Goal: Task Accomplishment & Management: Manage account settings

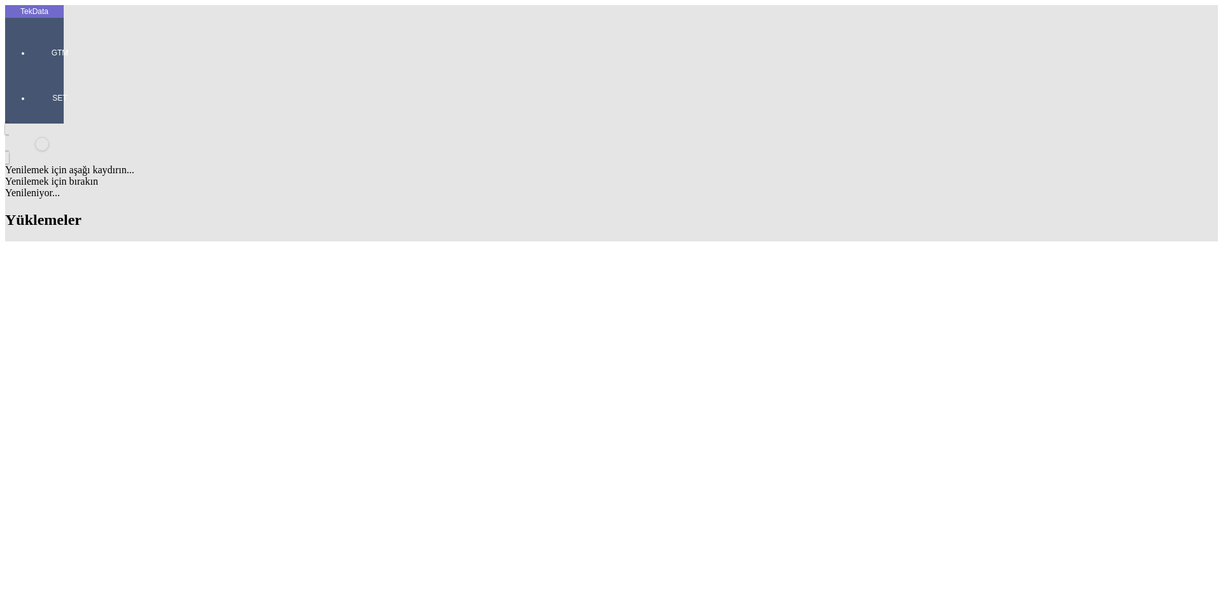
scroll to position [637, 0]
drag, startPoint x: 437, startPoint y: 339, endPoint x: 337, endPoint y: 341, distance: 100.0
copy tr "ET365423 - ET365424"
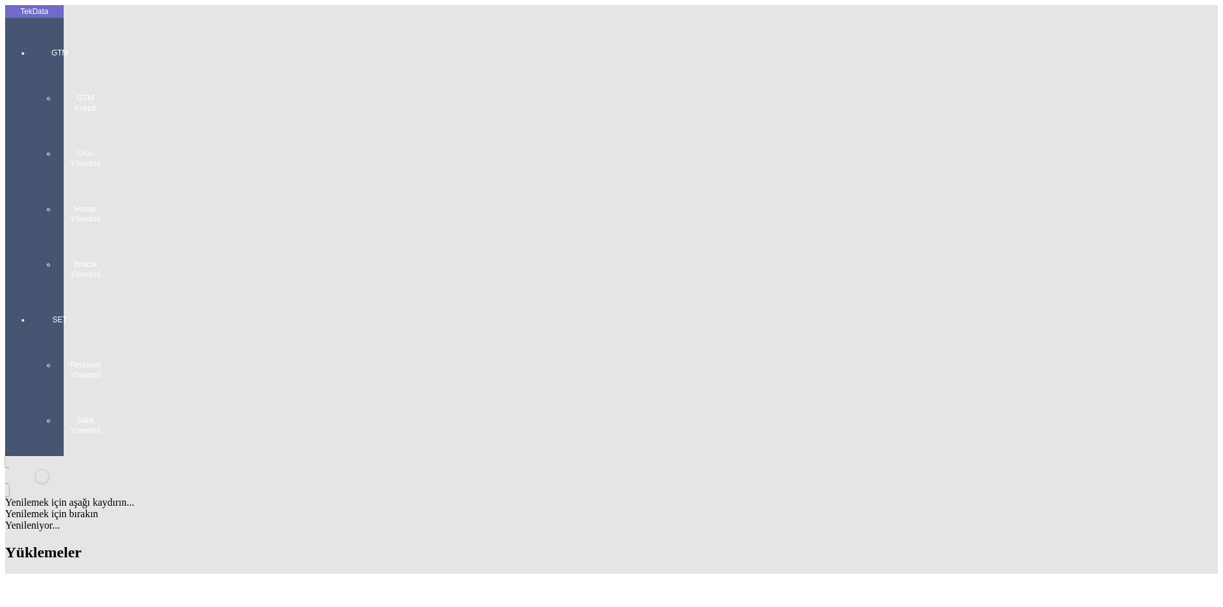
drag, startPoint x: 529, startPoint y: 343, endPoint x: 601, endPoint y: 341, distance: 72.6
copy td "BDF2025000000490"
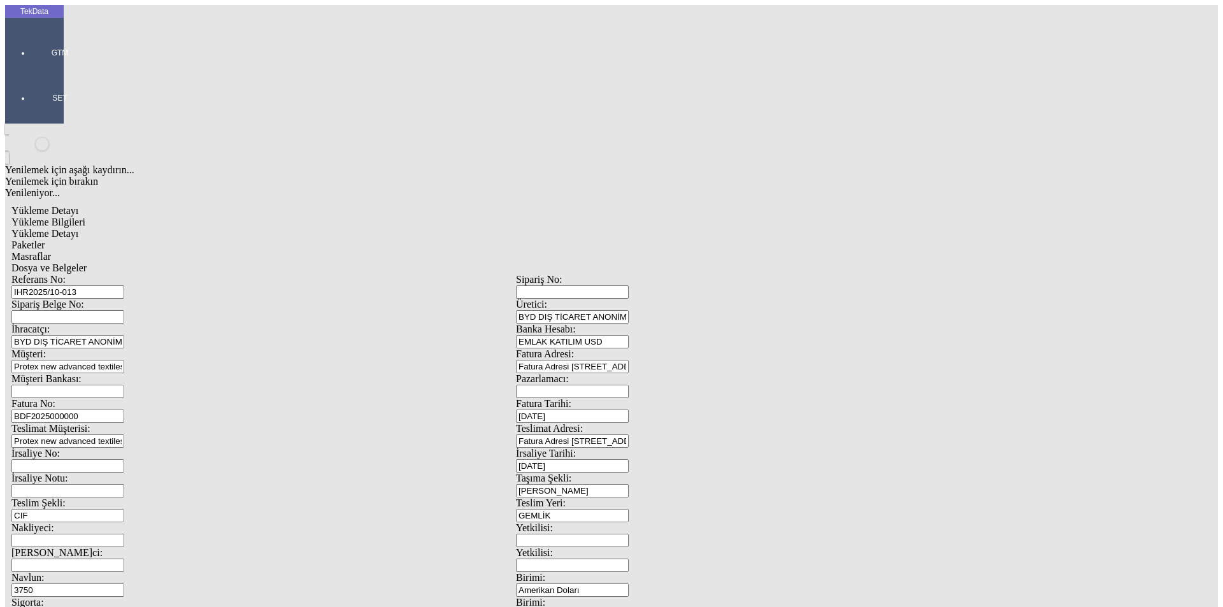
click at [124, 410] on input "BDF2025000000" at bounding box center [67, 416] width 113 height 13
drag, startPoint x: 242, startPoint y: 213, endPoint x: 113, endPoint y: 213, distance: 128.7
click at [113, 398] on div "Fatura No: BDF2025000000" at bounding box center [263, 410] width 504 height 25
type input "BDF2025000000491"
drag, startPoint x: 198, startPoint y: 387, endPoint x: 173, endPoint y: 387, distance: 25.5
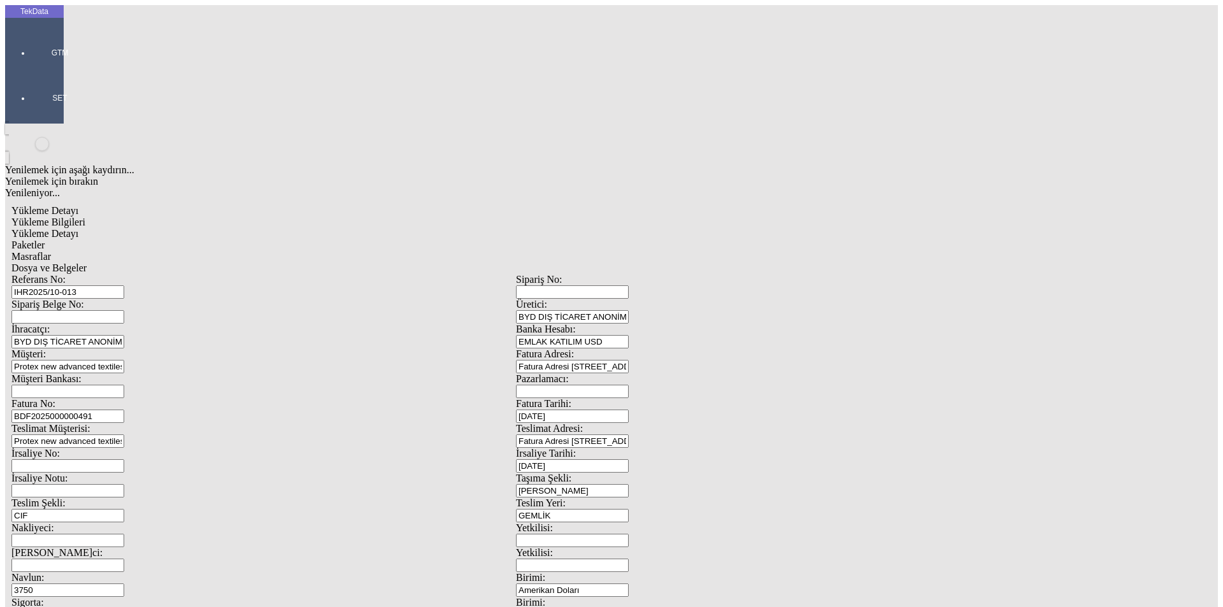
click at [124, 583] on input "3750" at bounding box center [67, 589] width 113 height 13
click at [78, 228] on span "Yükleme Detayı" at bounding box center [44, 233] width 67 height 11
click at [45, 239] on span "Paketler" at bounding box center [27, 244] width 33 height 11
click at [85, 217] on span "Yükleme Bilgileri" at bounding box center [48, 222] width 74 height 11
drag, startPoint x: 208, startPoint y: 383, endPoint x: 144, endPoint y: 382, distance: 64.3
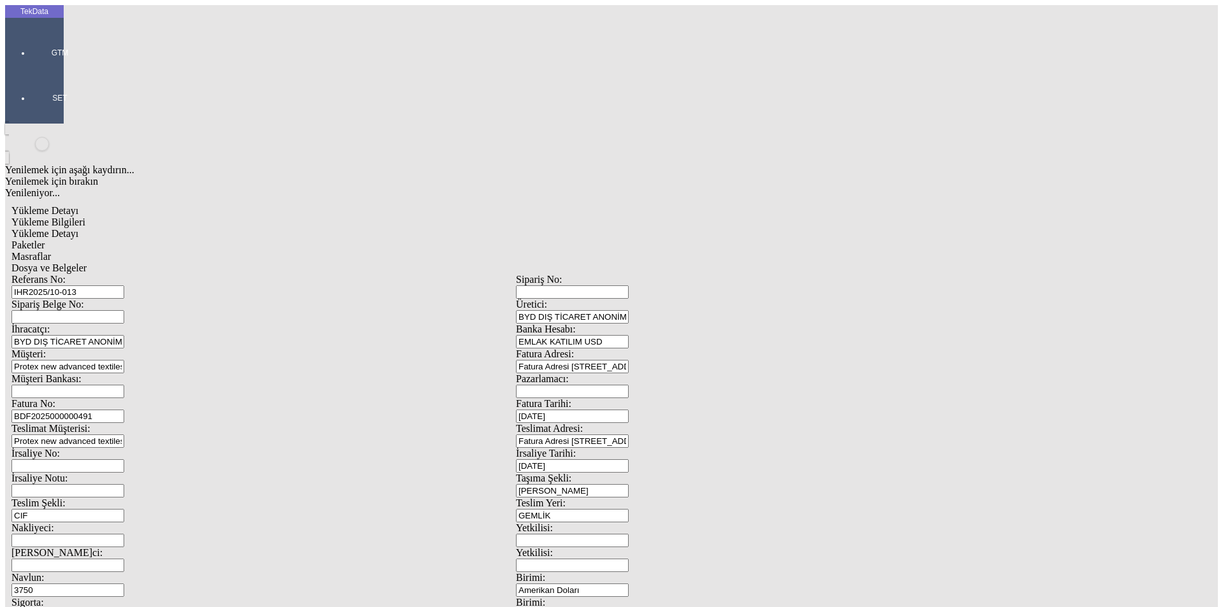
click at [148, 572] on div "Navlun: 3750" at bounding box center [263, 584] width 504 height 25
drag, startPoint x: 214, startPoint y: 378, endPoint x: 157, endPoint y: 383, distance: 56.9
click at [157, 572] on div "Navlun: 3750" at bounding box center [263, 584] width 504 height 25
type input "3550"
type input "50"
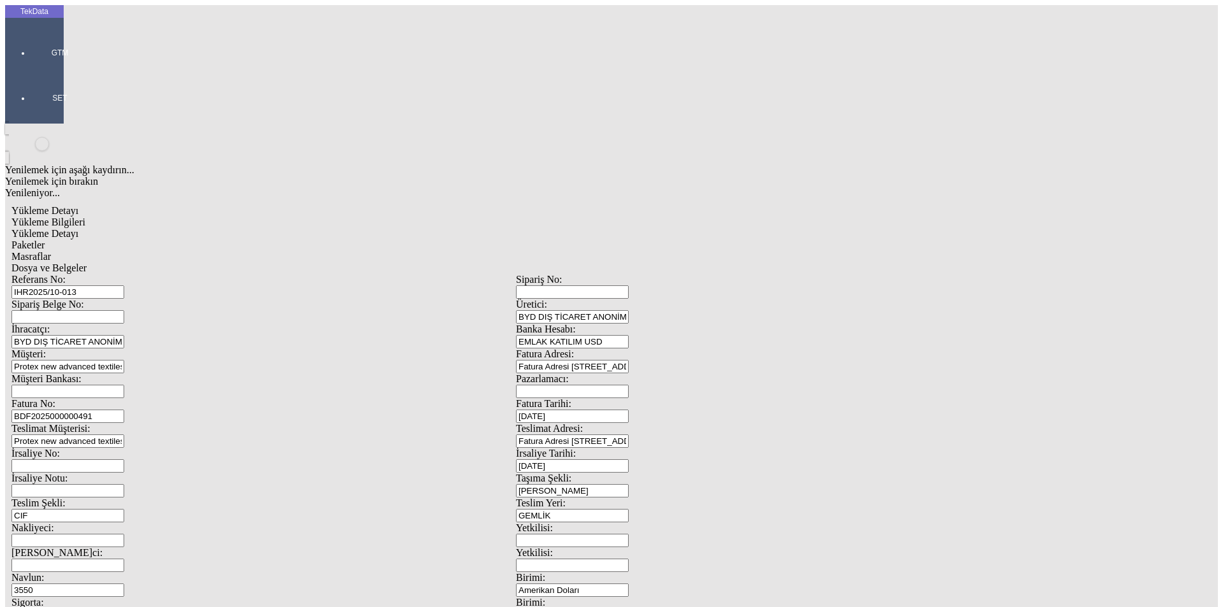
scroll to position [110, 0]
type input "99100"
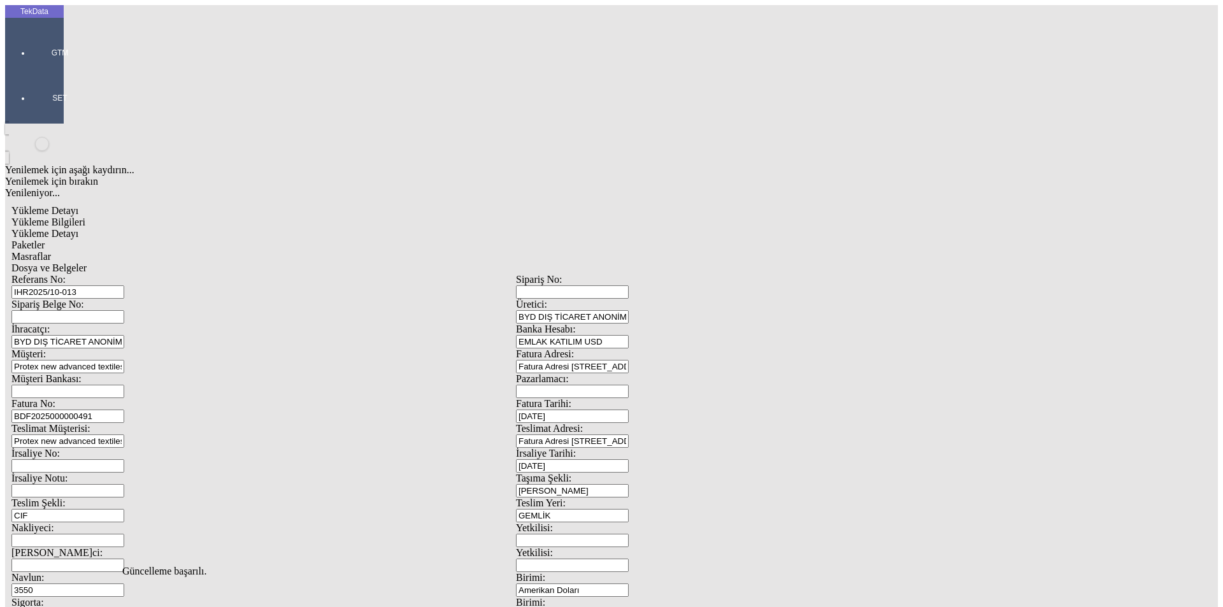
scroll to position [0, 0]
click at [78, 228] on span "Yükleme Detayı" at bounding box center [44, 233] width 67 height 11
drag, startPoint x: 201, startPoint y: 195, endPoint x: 71, endPoint y: 177, distance: 131.8
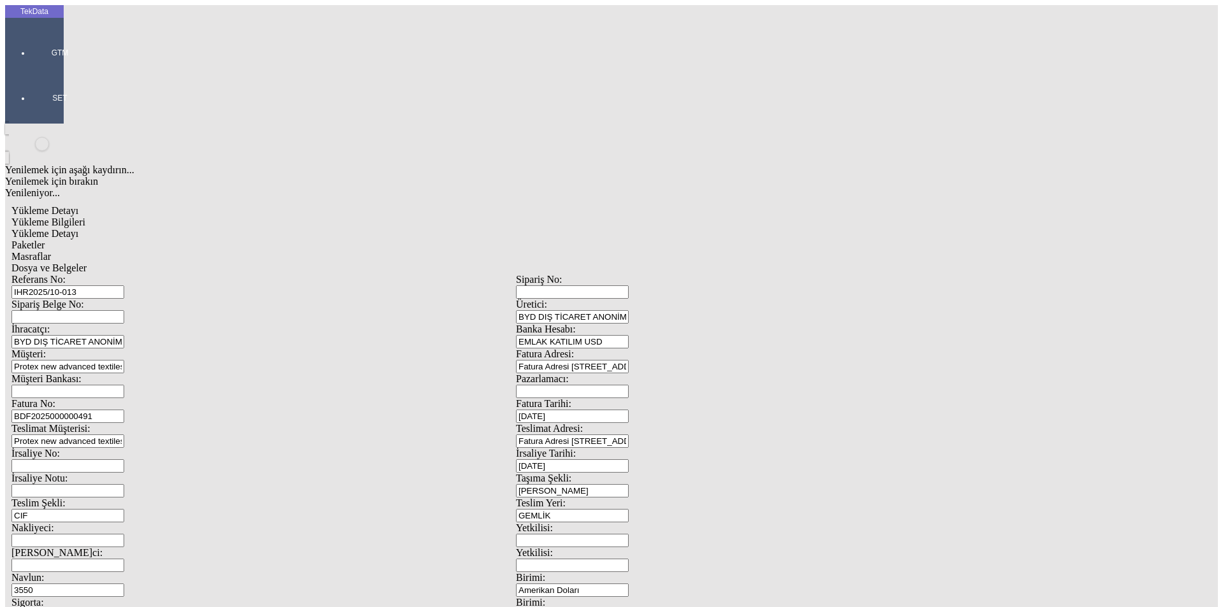
type input "24900"
type input "0.94"
drag, startPoint x: 706, startPoint y: 236, endPoint x: 580, endPoint y: 253, distance: 127.2
type input "24900"
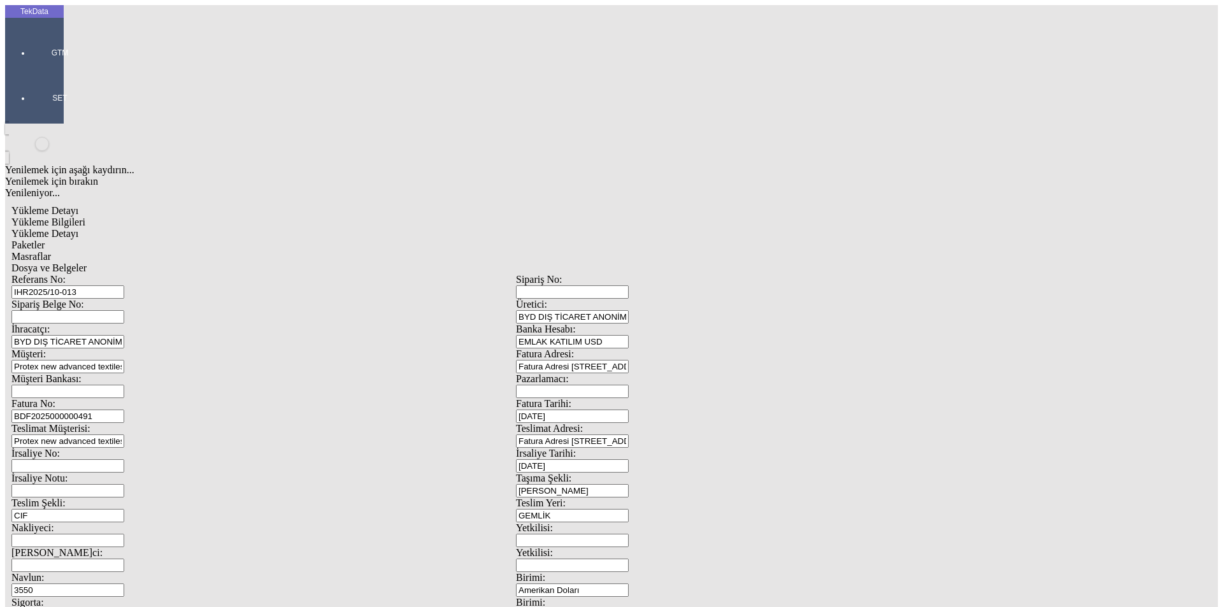
type input "24940"
drag, startPoint x: 1063, startPoint y: 137, endPoint x: 1069, endPoint y: 144, distance: 9.5
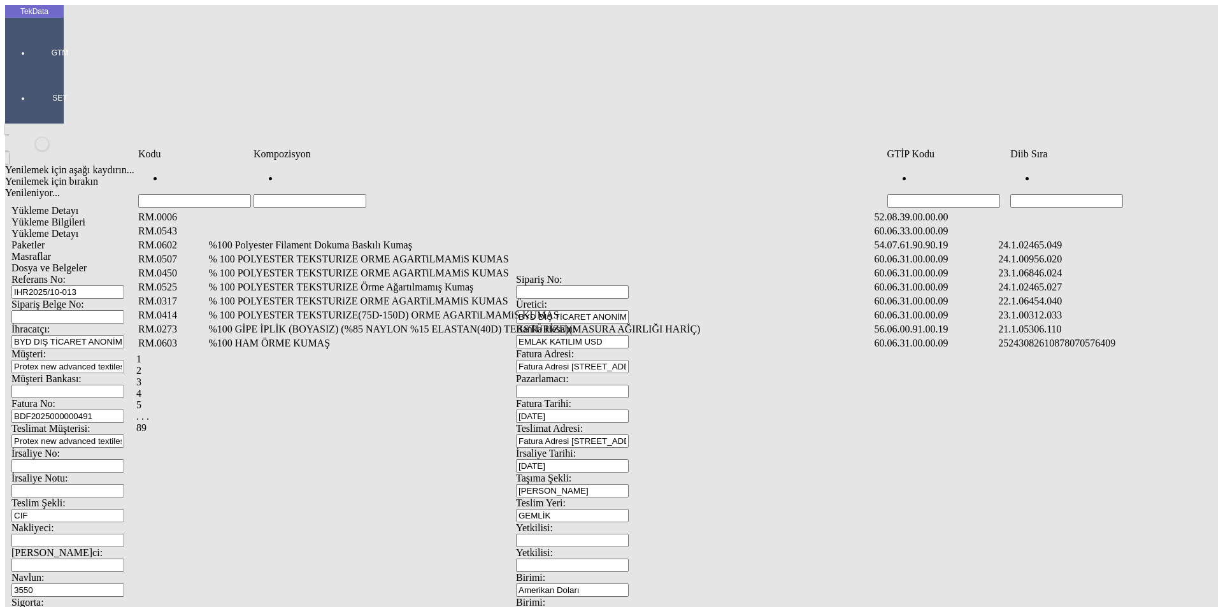
click at [1086, 194] on input "Hücreyi Filtrele" at bounding box center [1066, 200] width 113 height 13
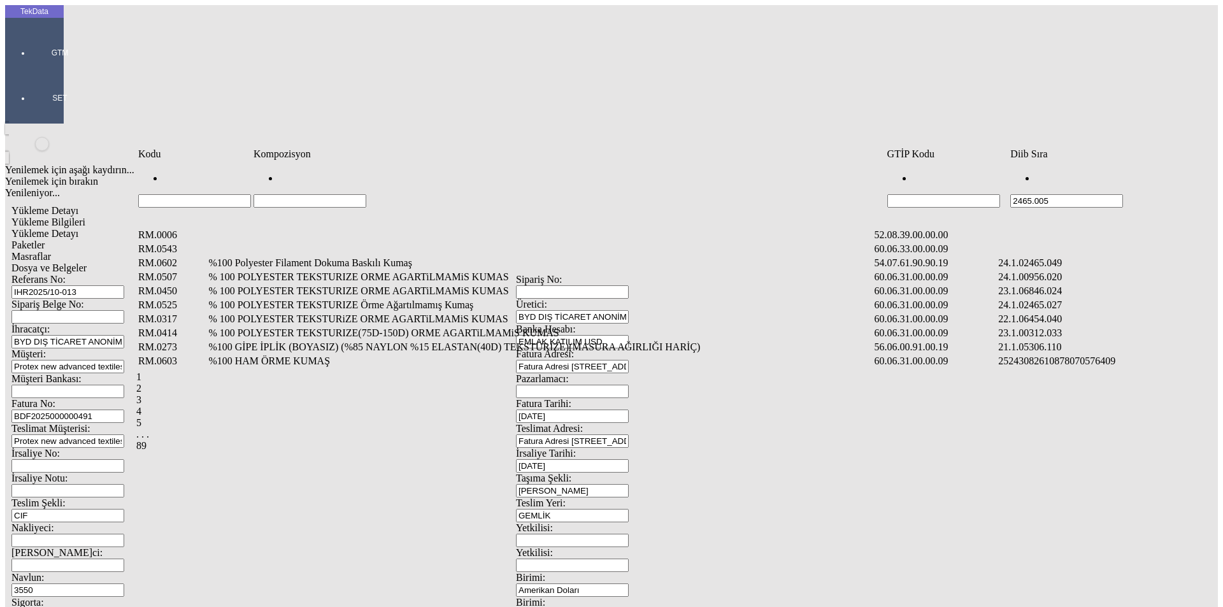
type input "2465.005"
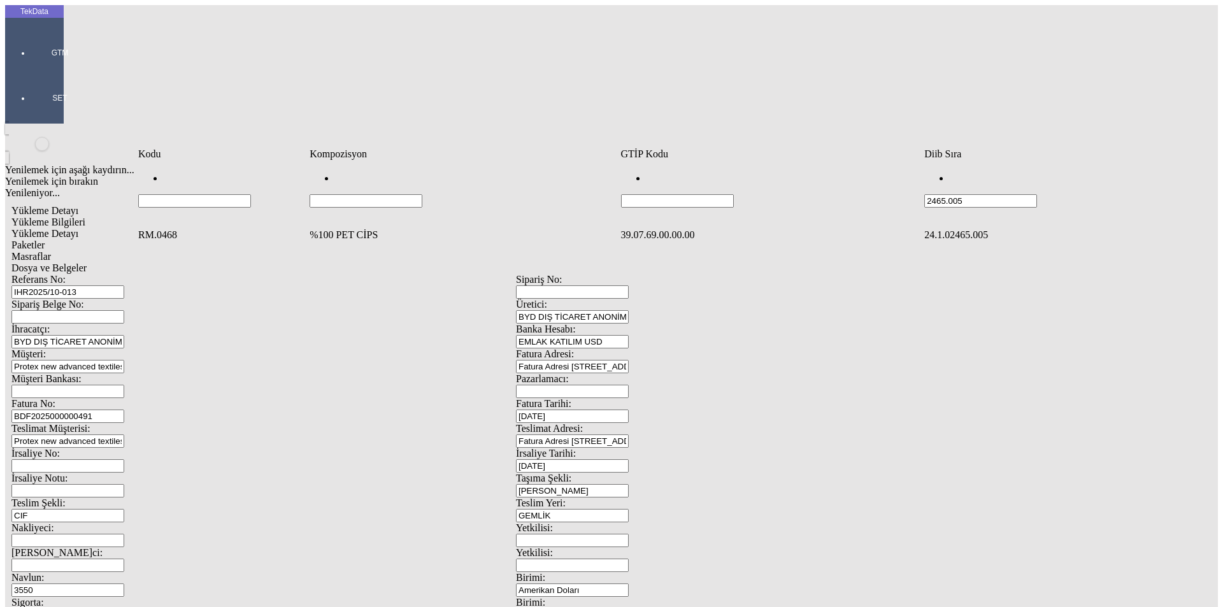
click at [327, 229] on td "%100 PET CİPS" at bounding box center [464, 235] width 310 height 13
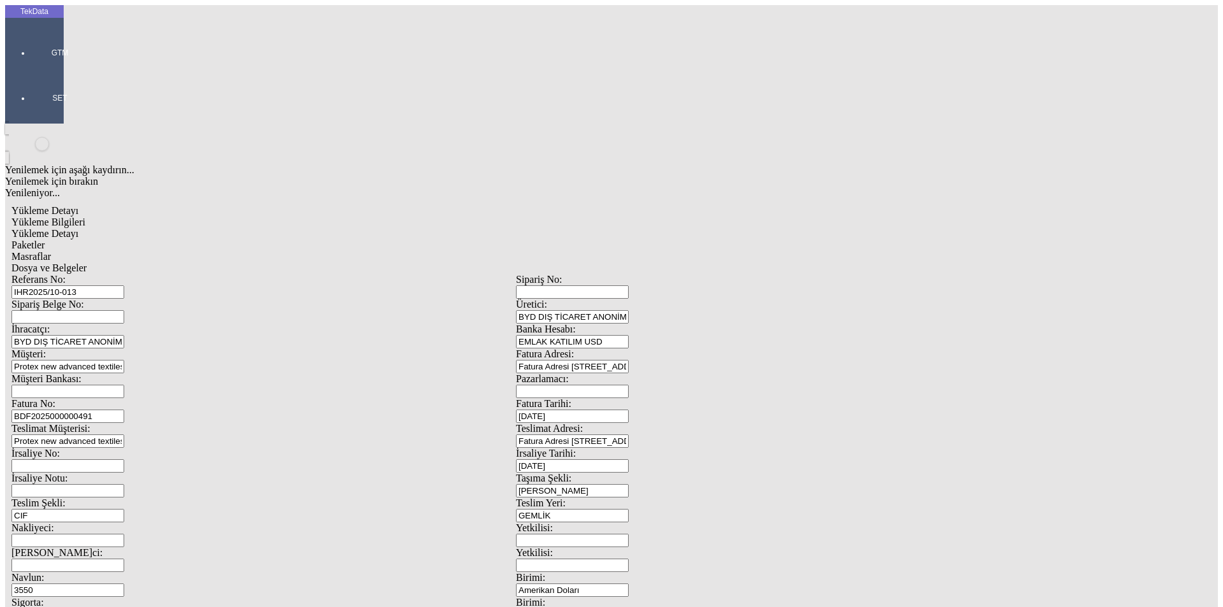
drag, startPoint x: 151, startPoint y: 182, endPoint x: 216, endPoint y: 199, distance: 67.2
type input "24800"
click at [724, 231] on div "Kg" at bounding box center [946, 236] width 504 height 11
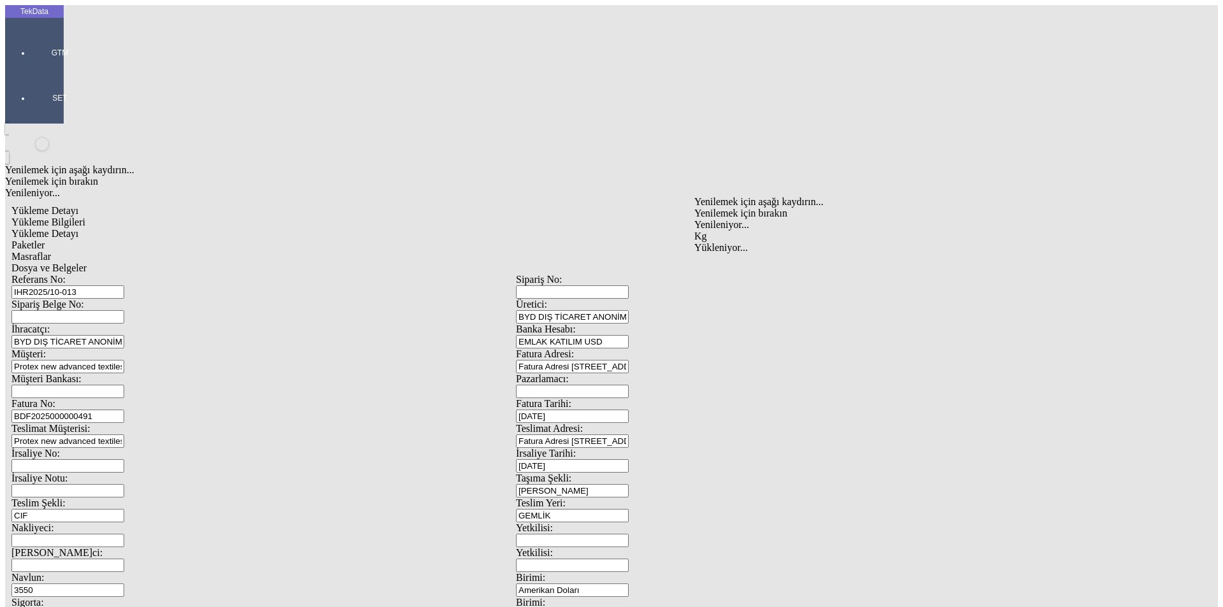
type input "Kg"
type input "0.94"
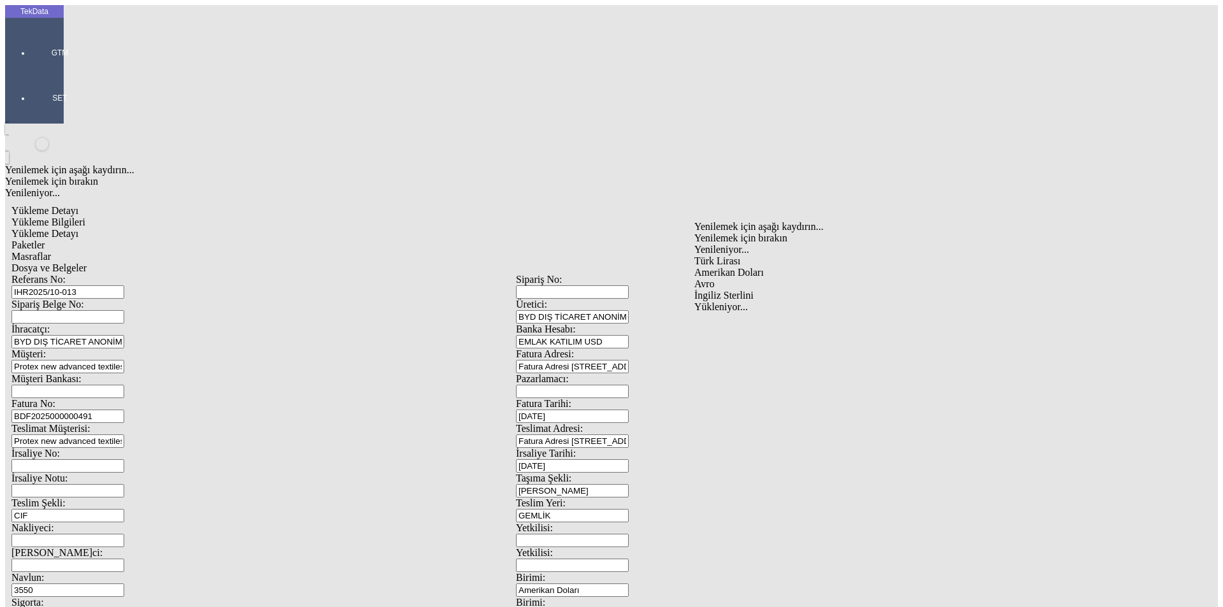
click at [725, 267] on div "Amerikan Doları" at bounding box center [946, 272] width 504 height 11
type input "Amerikan Doları"
type input "24800"
type input "24840"
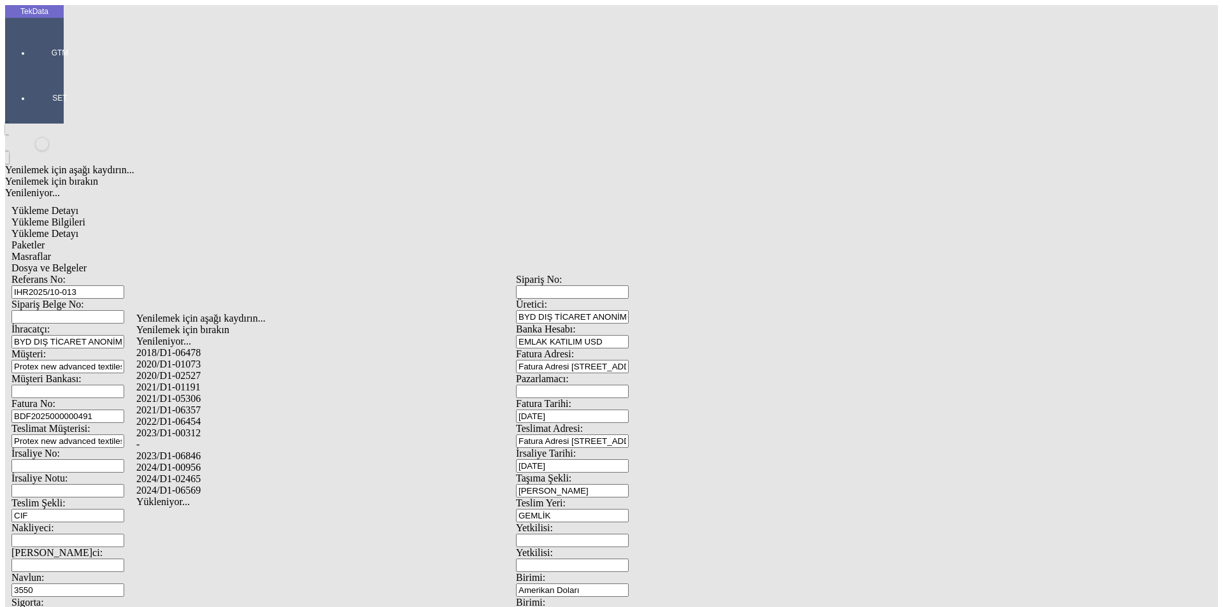
drag, startPoint x: 187, startPoint y: 463, endPoint x: 295, endPoint y: 453, distance: 108.1
click at [191, 473] on div "2024/D1-02465" at bounding box center [383, 478] width 495 height 11
type input "2024/D1-02465"
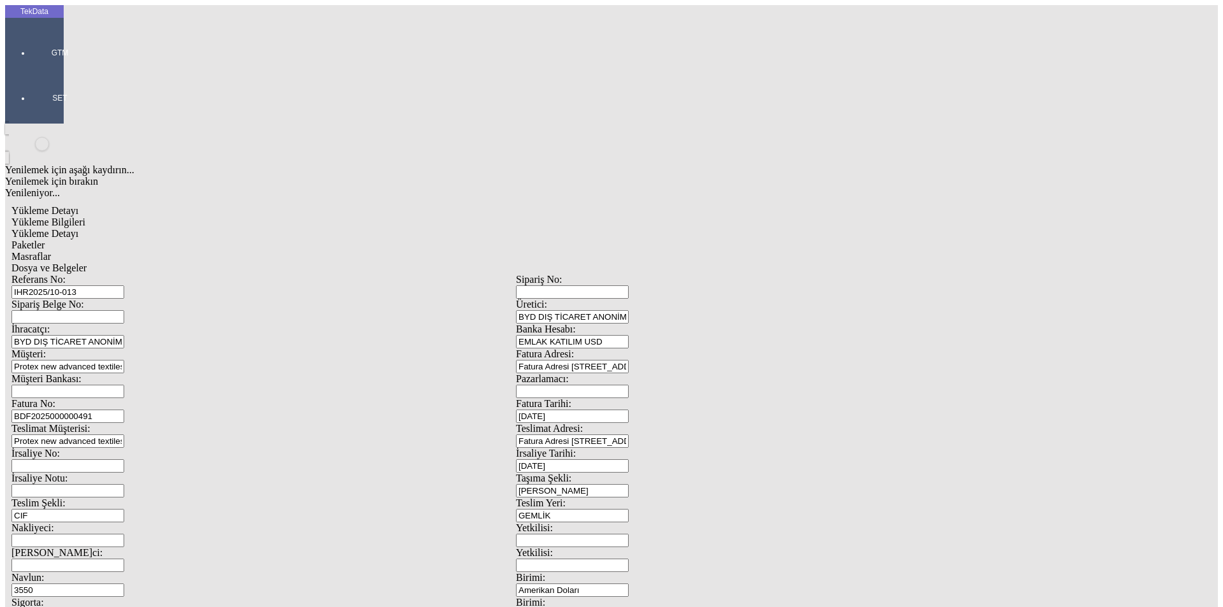
drag, startPoint x: 754, startPoint y: 335, endPoint x: 620, endPoint y: 286, distance: 143.1
click at [45, 239] on span "Paketler" at bounding box center [27, 244] width 33 height 11
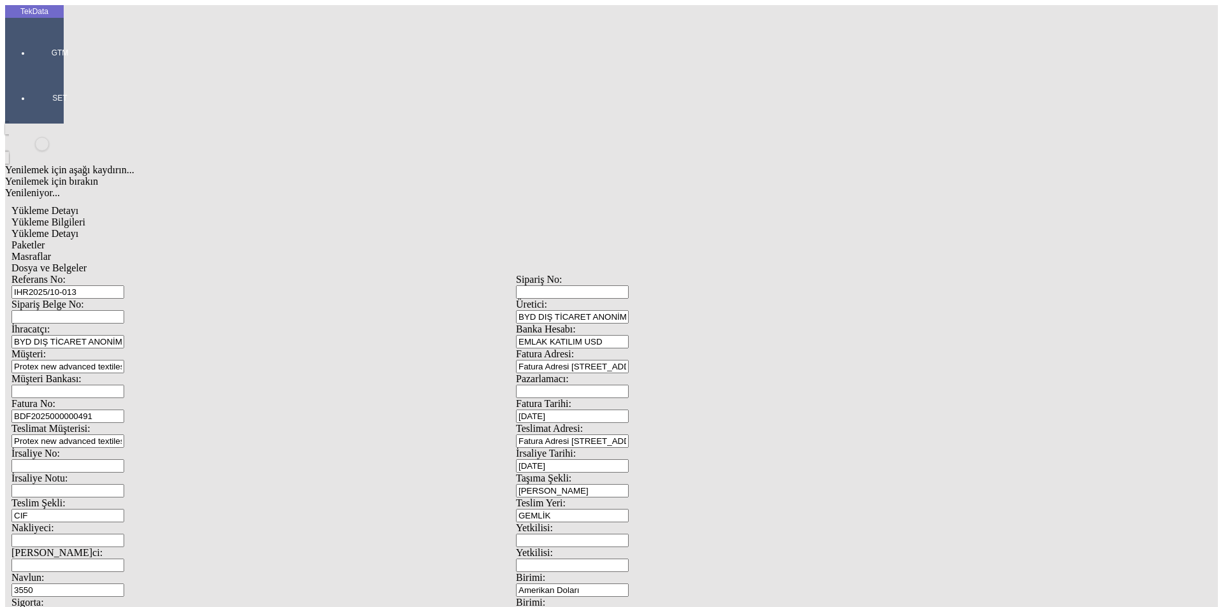
drag, startPoint x: 736, startPoint y: 135, endPoint x: 610, endPoint y: 150, distance: 126.3
type input "2"
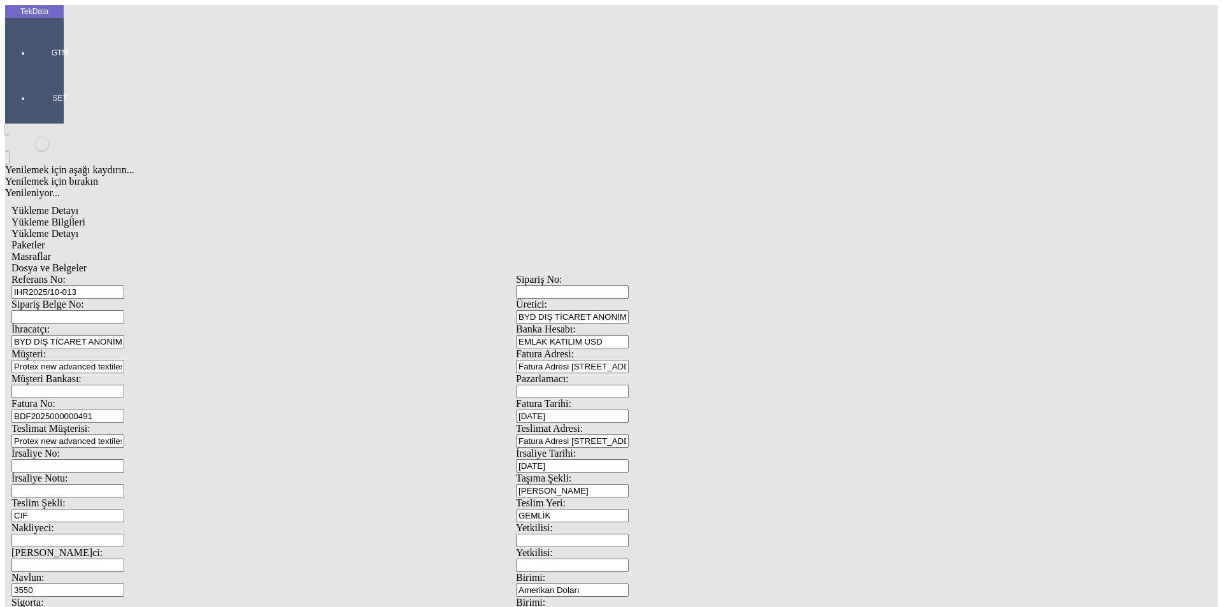
drag, startPoint x: 825, startPoint y: 364, endPoint x: 792, endPoint y: 328, distance: 48.7
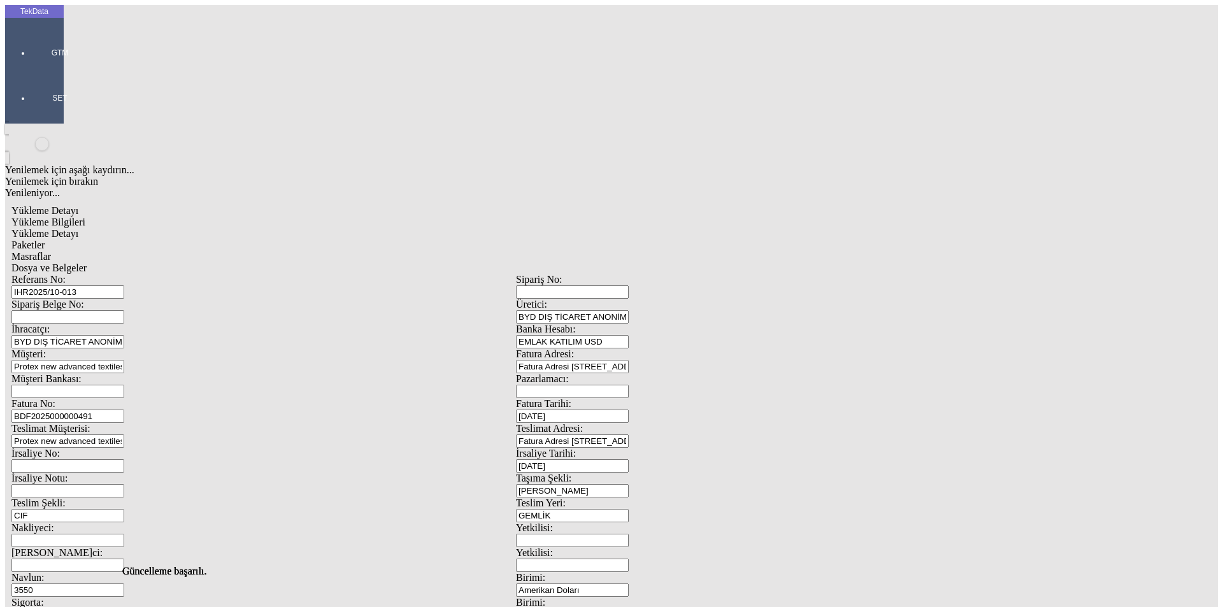
click at [362, 251] on div "Masraflar" at bounding box center [515, 256] width 1009 height 11
click at [87, 262] on span "Dosya ve Belgeler" at bounding box center [48, 267] width 75 height 11
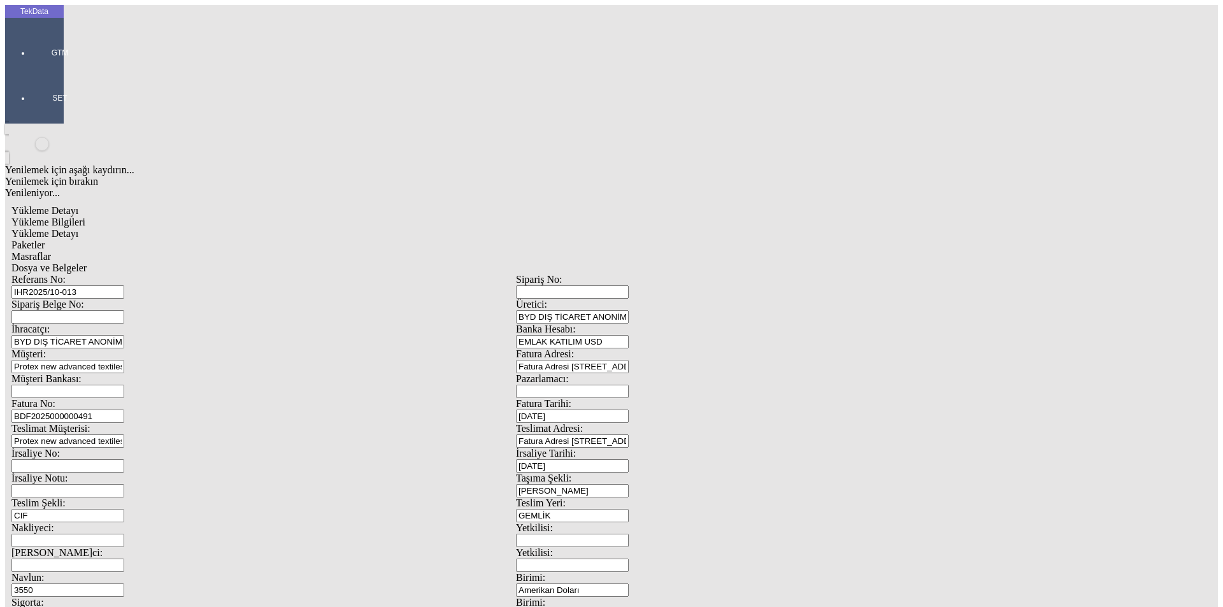
click at [197, 34] on div "Bu kaydı silmek istediğinizden eminmisiniz? [PERSON_NAME]" at bounding box center [98, 17] width 197 height 34
click at [588, 300] on div "Evet" at bounding box center [623, 294] width 184 height 11
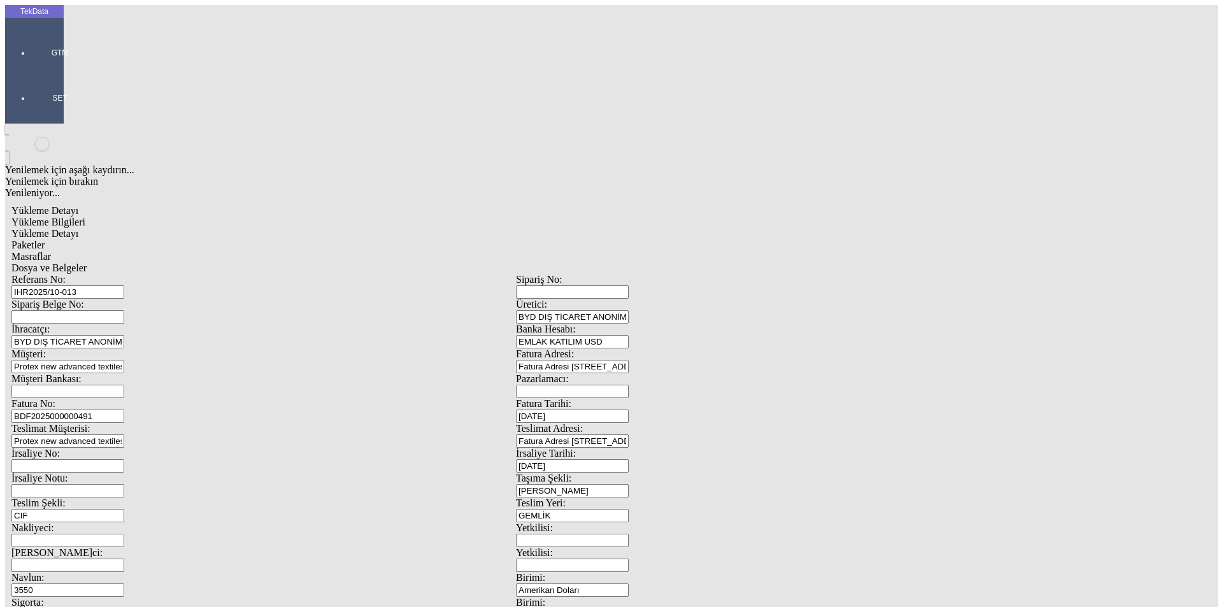
click at [85, 217] on span "Yükleme Bilgileri" at bounding box center [48, 222] width 74 height 11
click at [474, 262] on div "Dosya ve Belgeler" at bounding box center [515, 267] width 1009 height 11
click at [87, 262] on span "Dosya ve Belgeler" at bounding box center [48, 267] width 75 height 11
drag, startPoint x: 804, startPoint y: 378, endPoint x: 593, endPoint y: 332, distance: 215.9
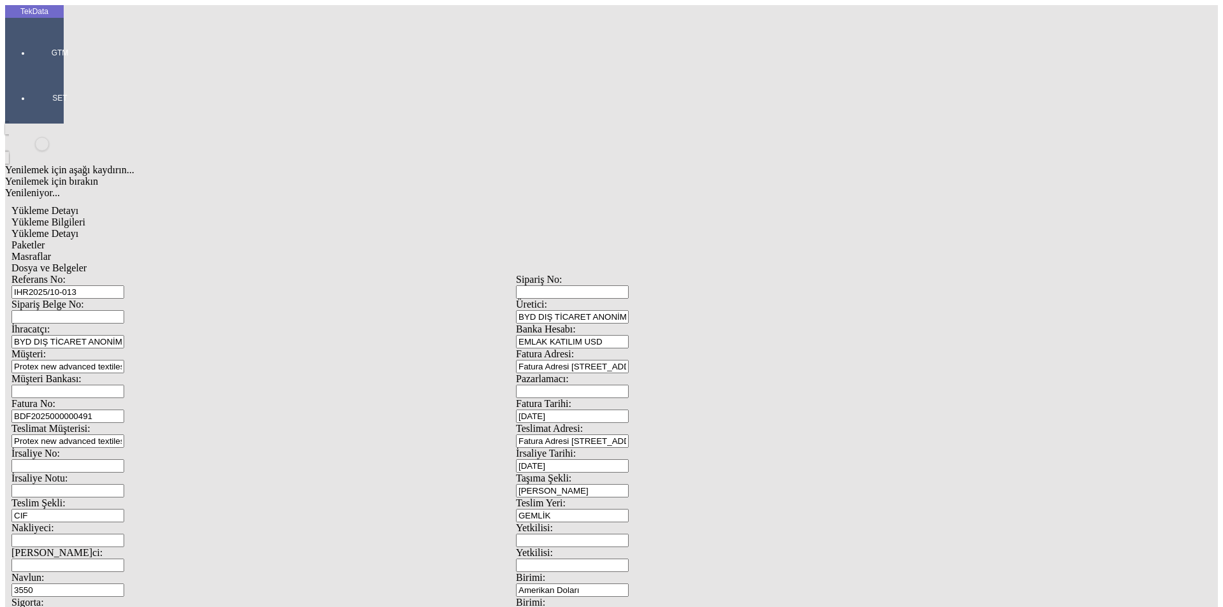
click at [85, 217] on span "Yükleme Bilgileri" at bounding box center [48, 222] width 74 height 11
drag, startPoint x: 753, startPoint y: 214, endPoint x: 625, endPoint y: 212, distance: 127.4
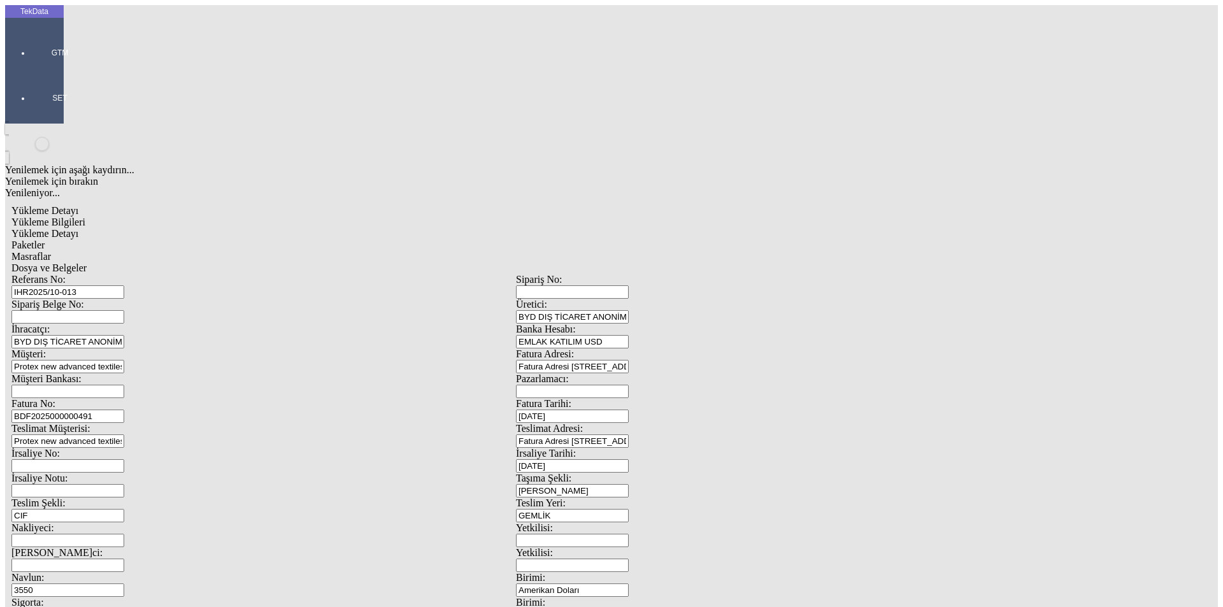
click at [625, 398] on div "Fatura No: BDF2025000000491 Fatura Tarihi: [DATE]" at bounding box center [515, 410] width 1009 height 25
drag, startPoint x: 234, startPoint y: 210, endPoint x: 103, endPoint y: 217, distance: 131.4
click at [104, 398] on div "Fatura No: BDF2025000000491" at bounding box center [263, 410] width 504 height 25
paste input "[DATE]"
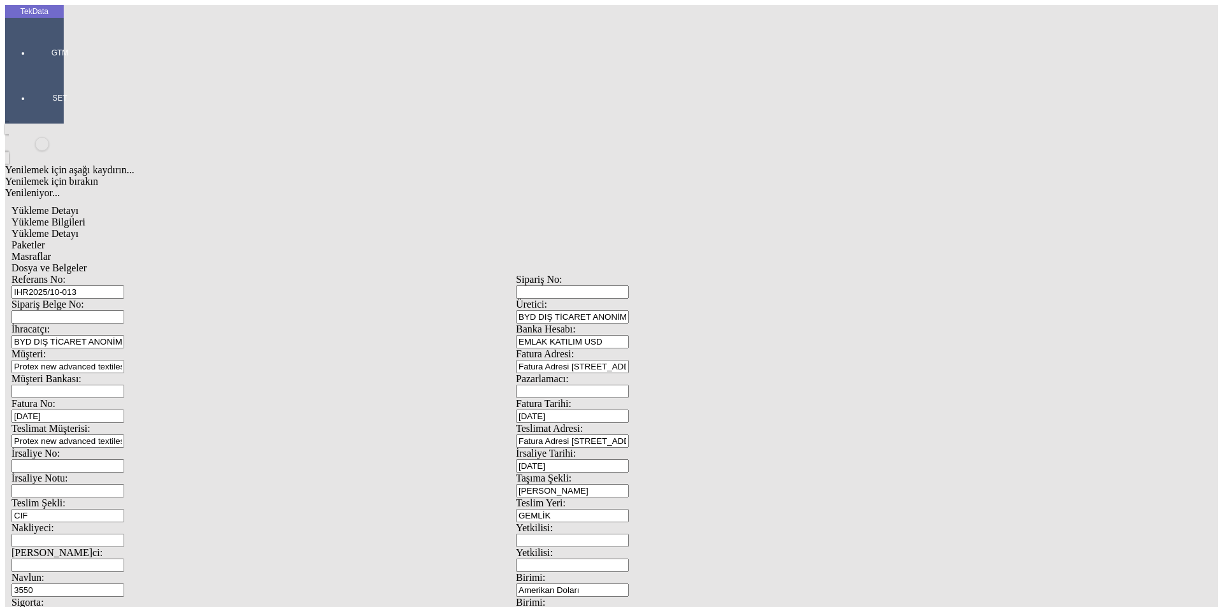
type input "[DATE]"
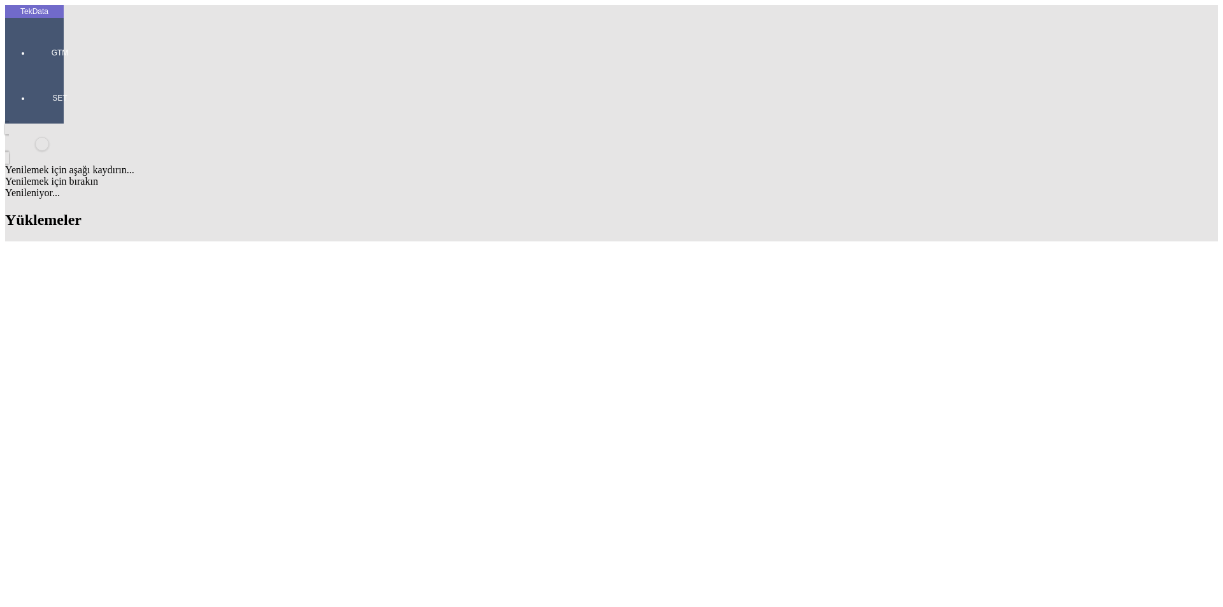
scroll to position [446, 0]
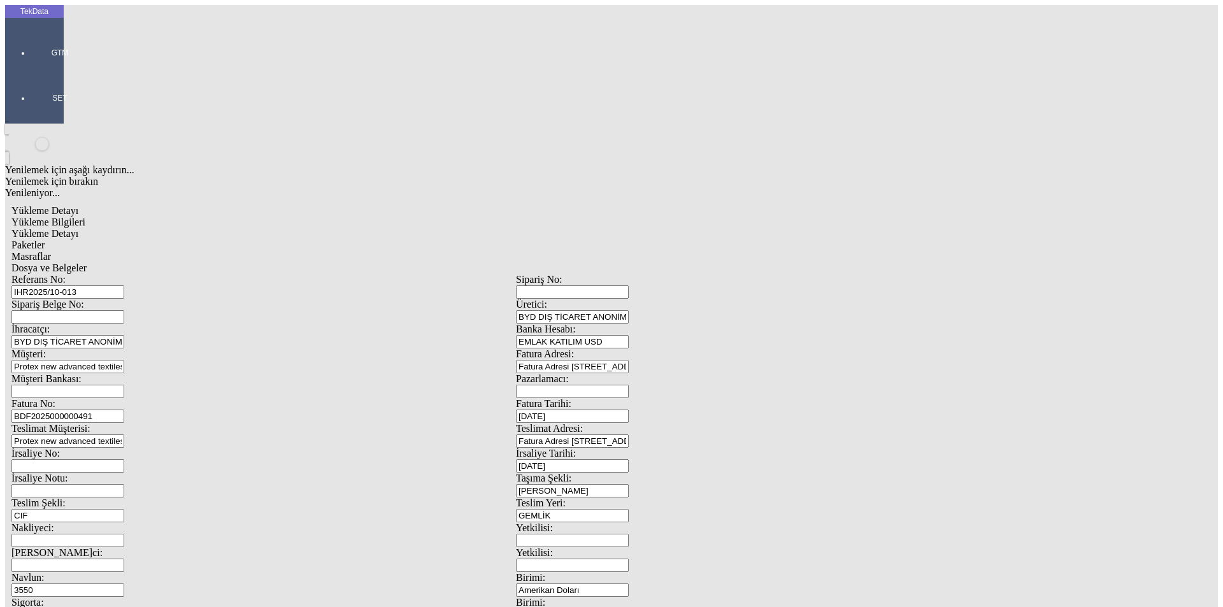
scroll to position [110, 0]
drag, startPoint x: 225, startPoint y: 491, endPoint x: 44, endPoint y: 494, distance: 181.5
click at [44, 494] on div "TekData GTM SET Yenilemek için aşağı kaydırın... Yenilemek için bırakın Yenilen…" at bounding box center [516, 503] width 1022 height 997
drag, startPoint x: 228, startPoint y: 493, endPoint x: 117, endPoint y: 494, distance: 111.5
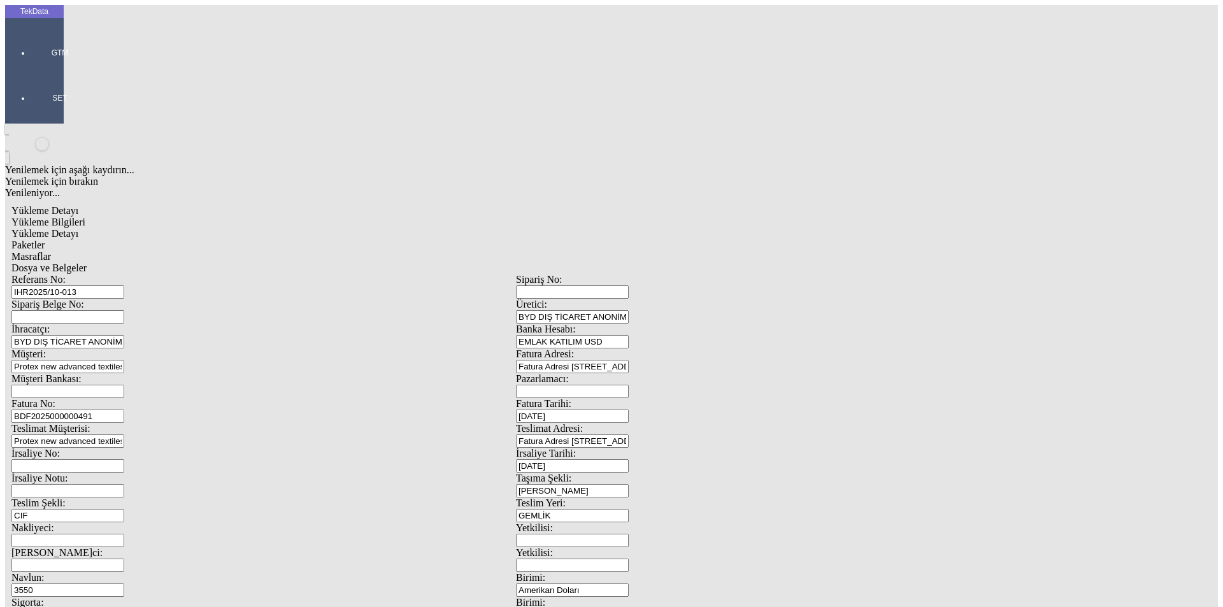
type input "49700"
drag, startPoint x: 729, startPoint y: 491, endPoint x: 594, endPoint y: 491, distance: 135.7
type input "49780"
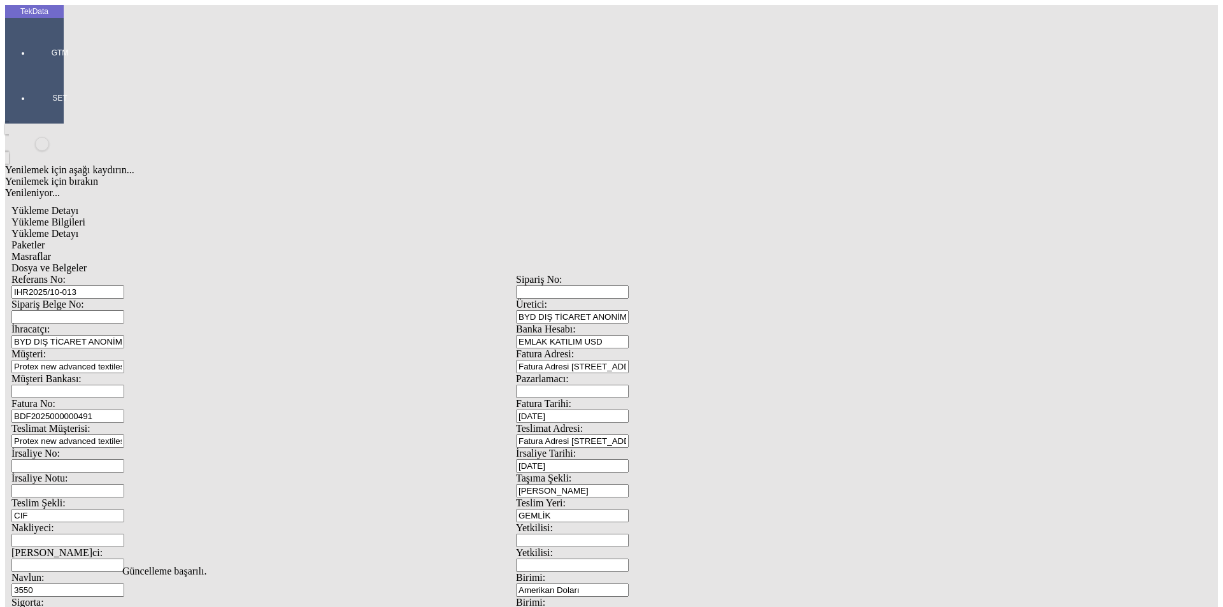
scroll to position [0, 0]
drag, startPoint x: 207, startPoint y: 69, endPoint x: 197, endPoint y: 74, distance: 10.8
click at [78, 228] on span "Yükleme Detayı" at bounding box center [44, 233] width 67 height 11
click at [299, 239] on div "Paketler" at bounding box center [515, 244] width 1009 height 11
click at [371, 251] on div "Masraflar" at bounding box center [515, 256] width 1009 height 11
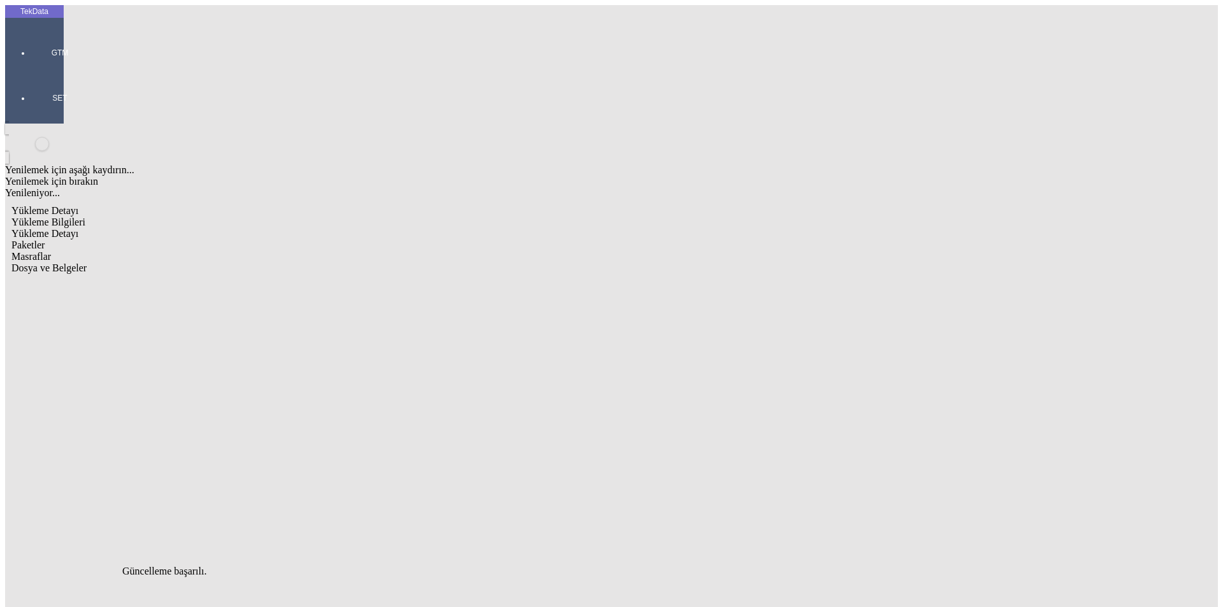
click at [85, 217] on span "Yükleme Bilgileri" at bounding box center [48, 222] width 74 height 11
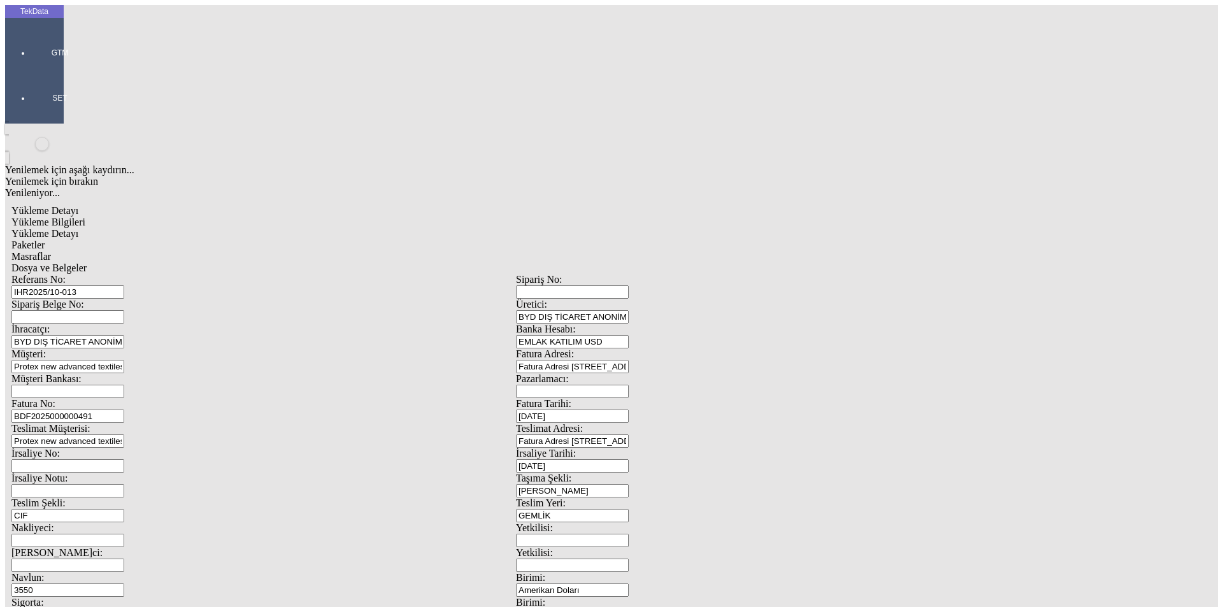
drag, startPoint x: 227, startPoint y: 213, endPoint x: 94, endPoint y: 213, distance: 132.5
click at [94, 398] on div "Fatura No: BDF2025000000491" at bounding box center [263, 410] width 504 height 25
drag, startPoint x: 241, startPoint y: 88, endPoint x: 82, endPoint y: 90, distance: 158.6
click at [82, 274] on div "Referans No: IHR2025/10-013" at bounding box center [263, 286] width 504 height 25
paste input "BDF2025000000491"
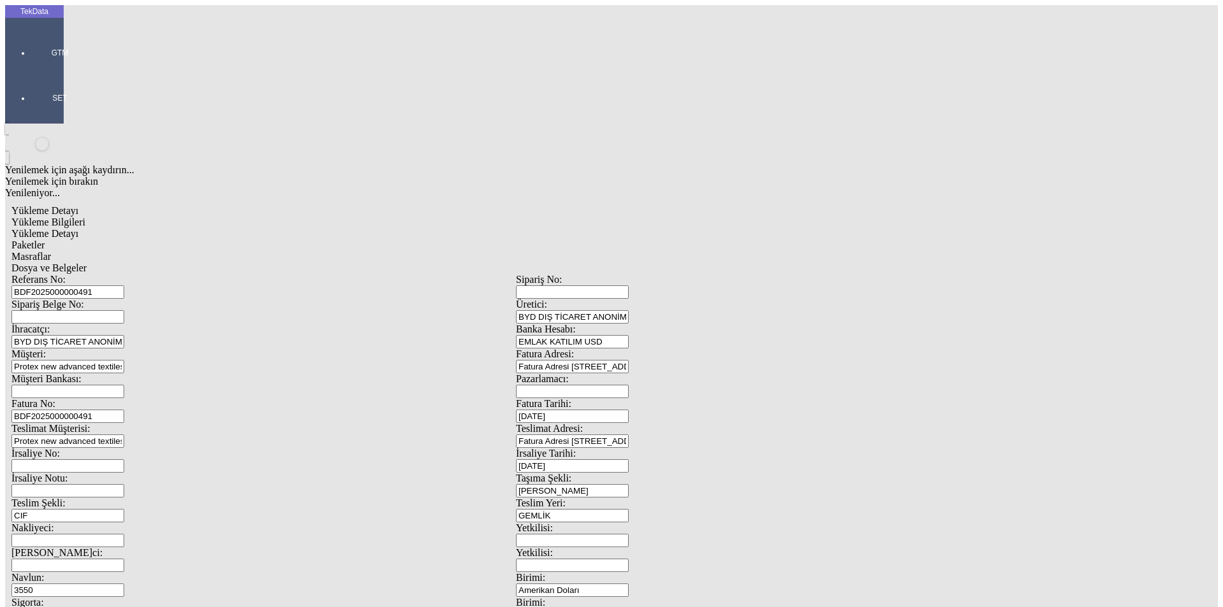
drag, startPoint x: 243, startPoint y: 94, endPoint x: 17, endPoint y: 92, distance: 226.1
type input "IHR2025/10-013"
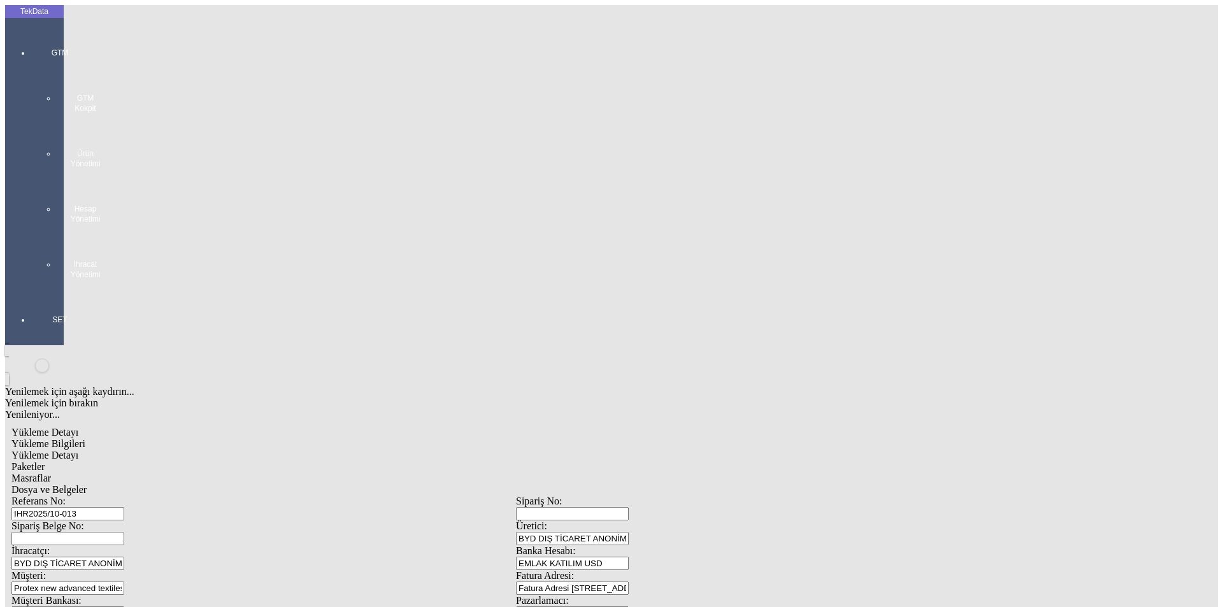
drag, startPoint x: 236, startPoint y: 93, endPoint x: 41, endPoint y: 94, distance: 194.9
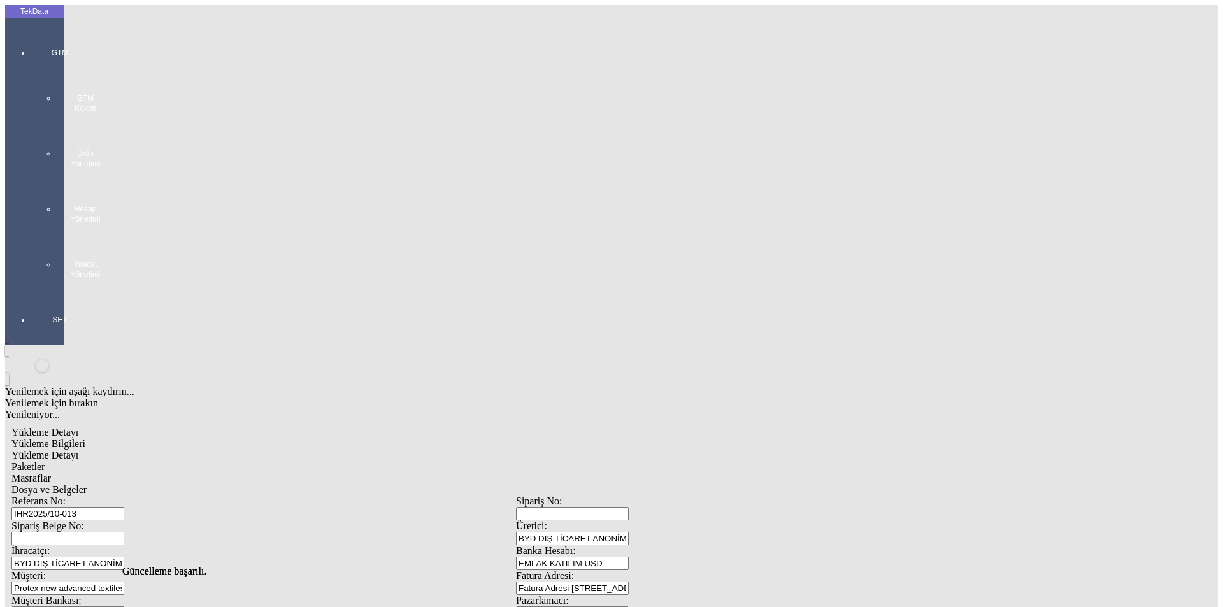
scroll to position [0, 0]
click at [87, 484] on span "Dosya ve Belgeler" at bounding box center [48, 489] width 75 height 11
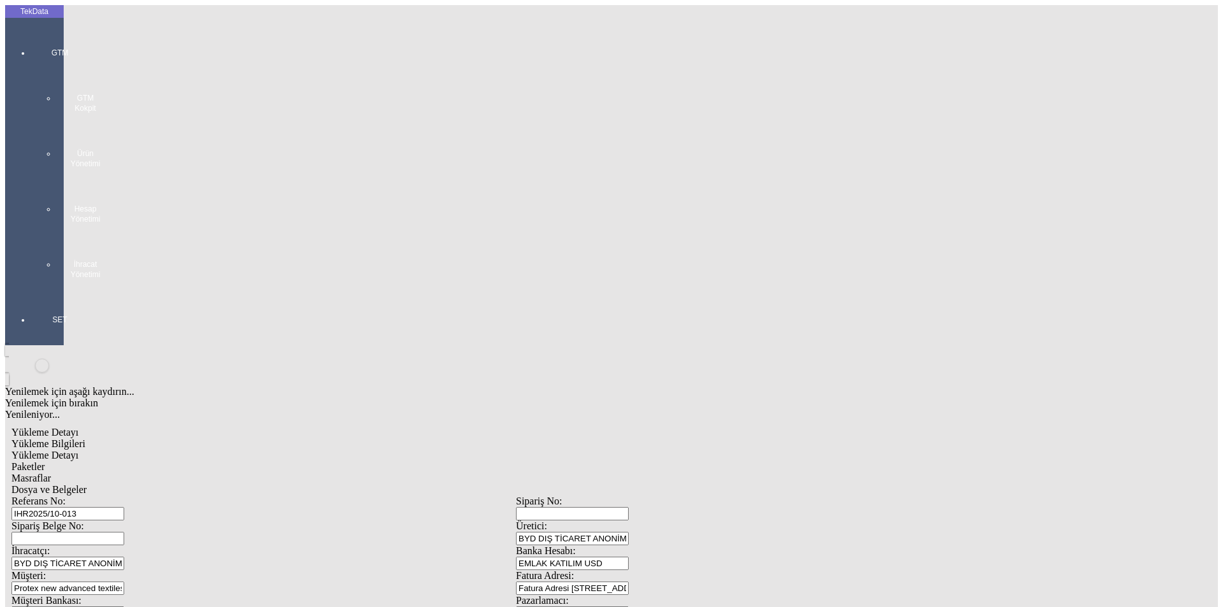
click at [443, 484] on div "Dosya ve Belgeler" at bounding box center [515, 489] width 1009 height 11
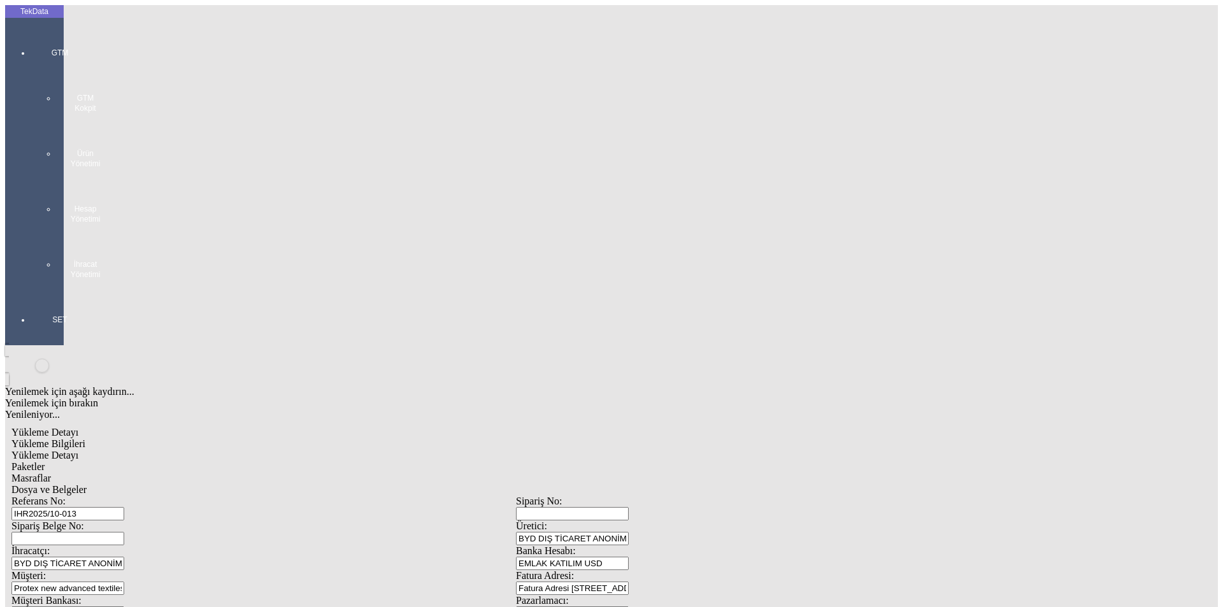
click at [114, 438] on div "Yükleme Bilgileri" at bounding box center [515, 443] width 1009 height 11
